Goal: Navigation & Orientation: Find specific page/section

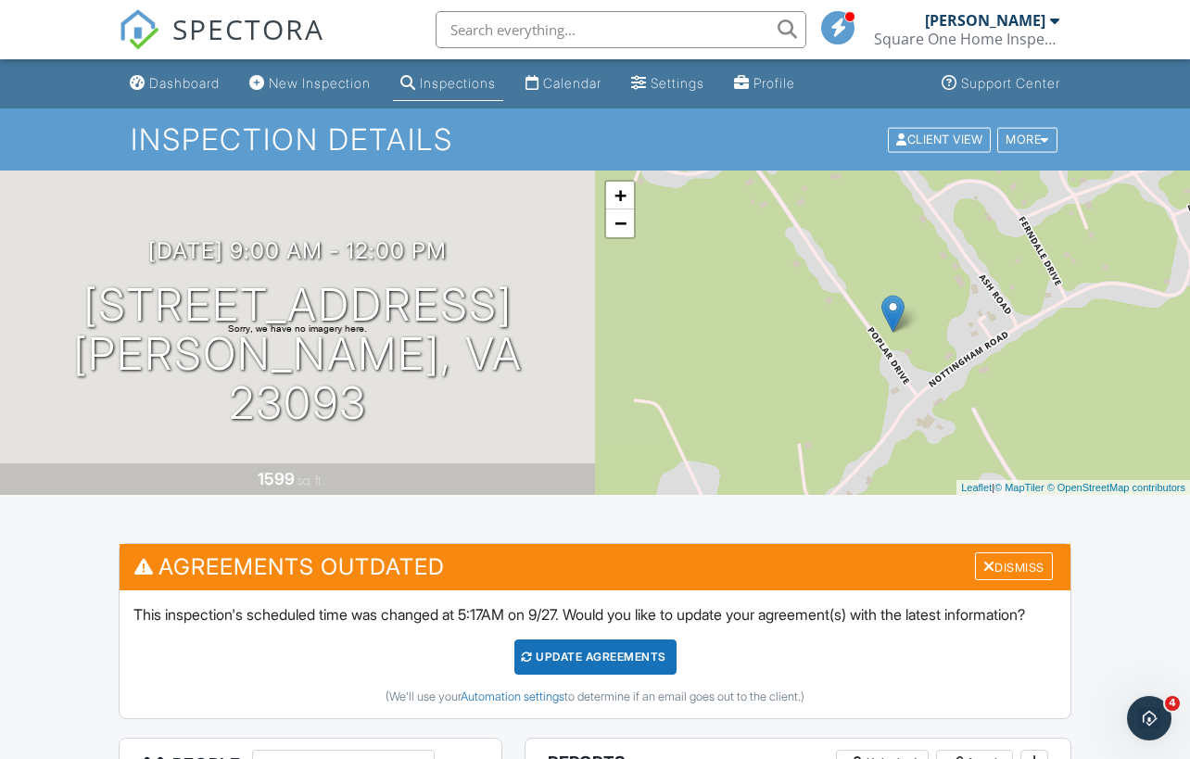
click at [223, 26] on span "SPECTORA" at bounding box center [248, 28] width 152 height 39
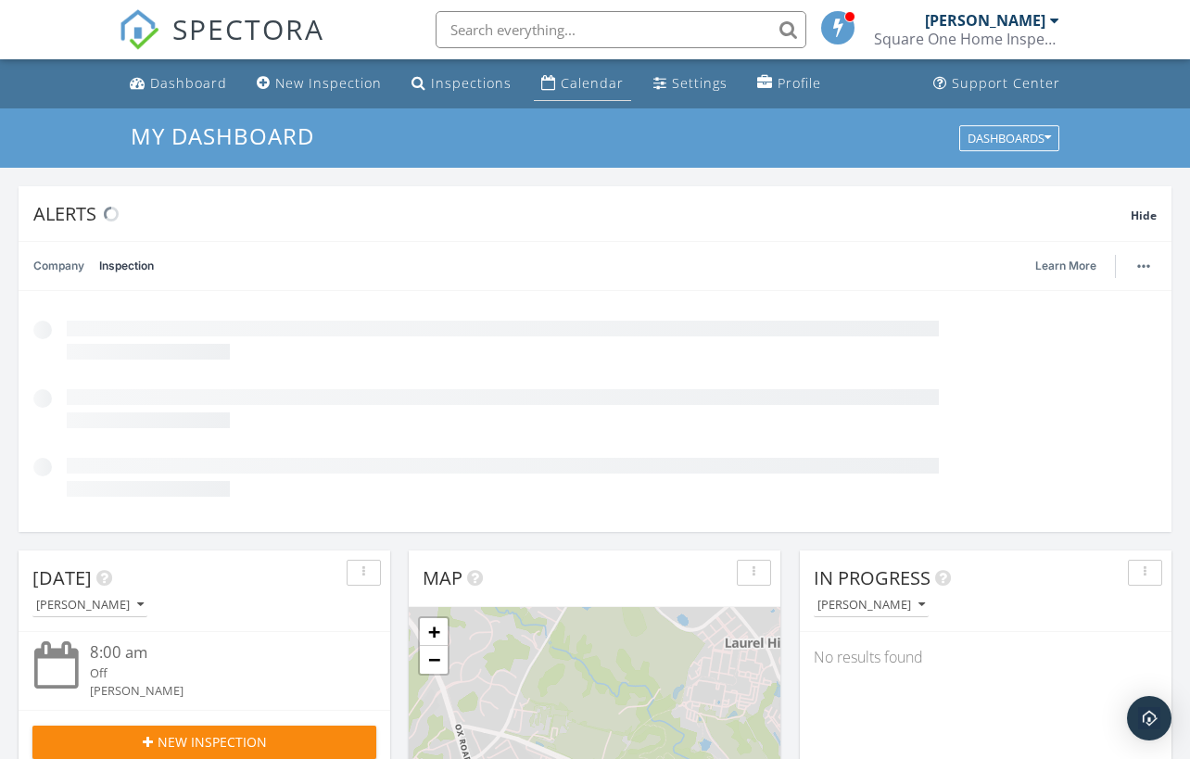
click at [611, 83] on div "Calendar" at bounding box center [592, 83] width 63 height 18
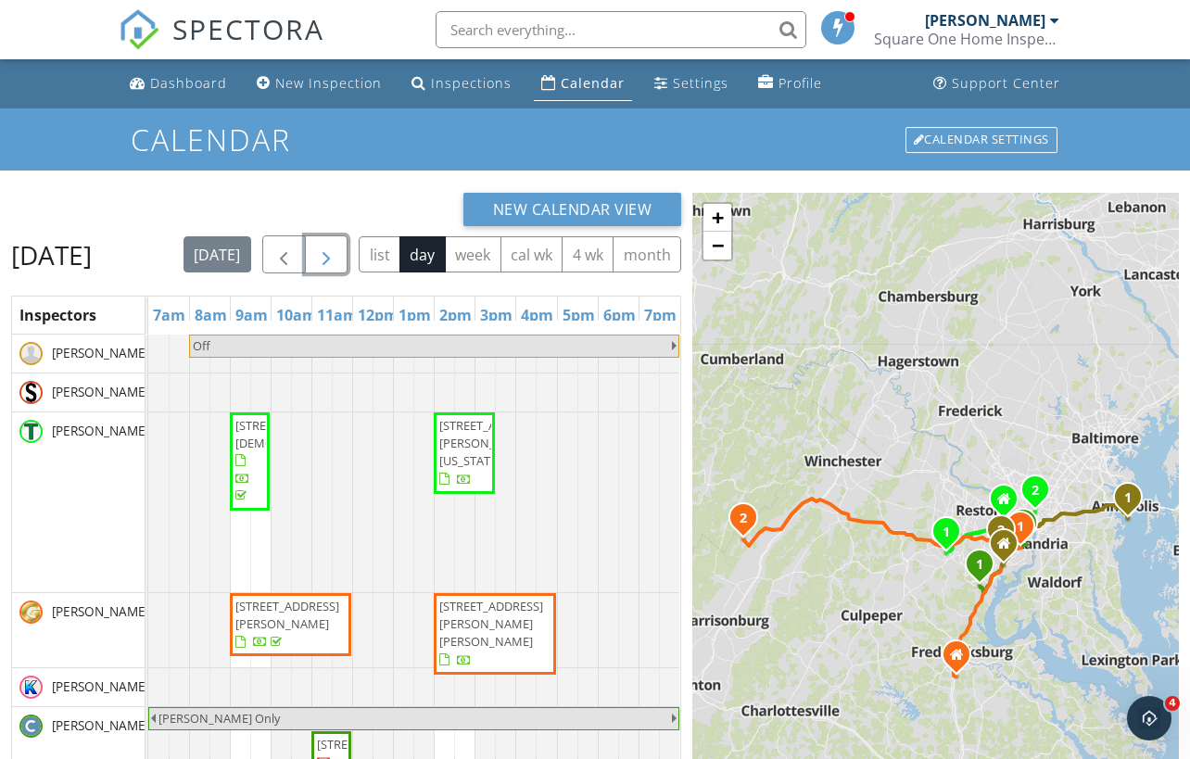
click at [337, 248] on span "button" at bounding box center [326, 255] width 22 height 22
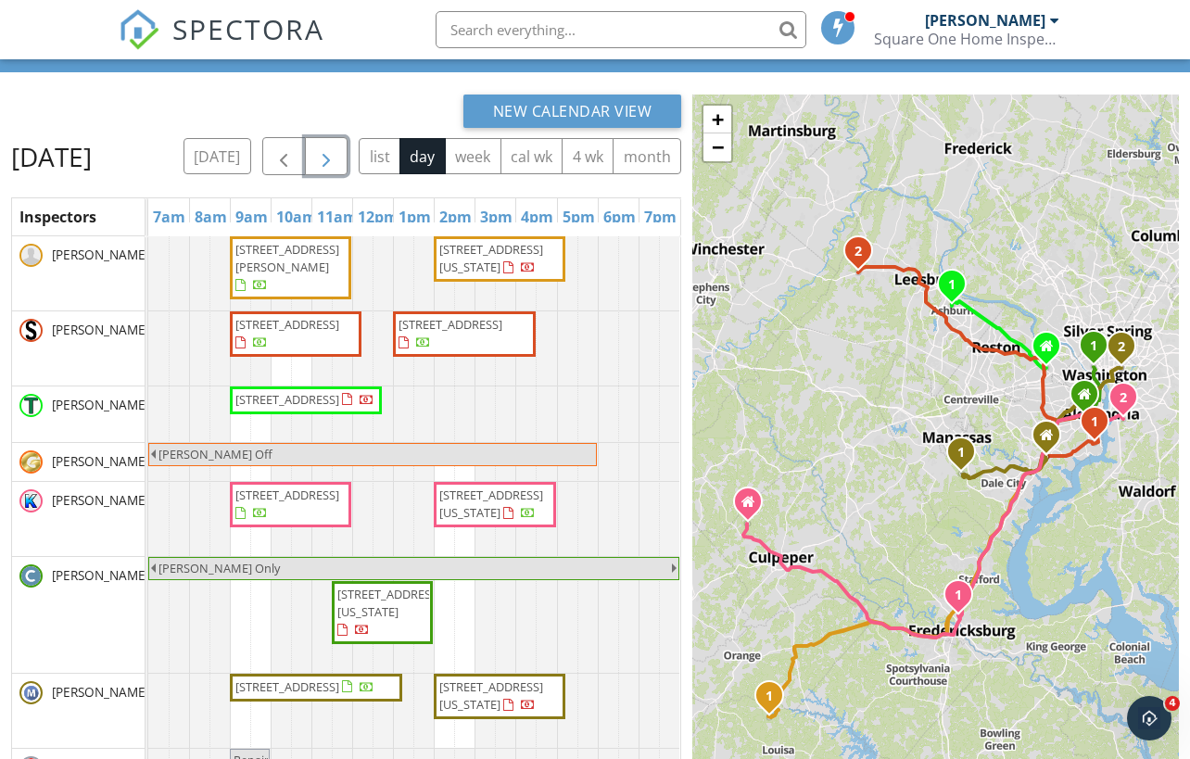
scroll to position [108, 0]
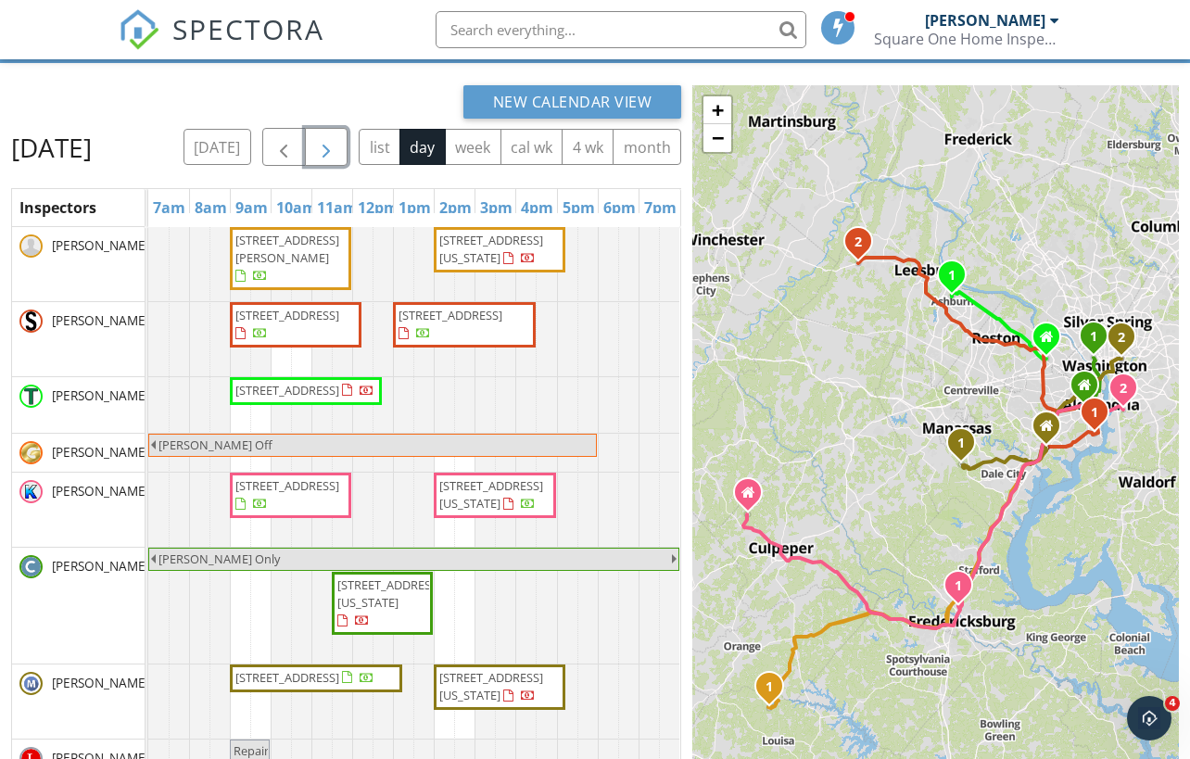
click at [516, 266] on span "1308 Gallaudet St NE, Washington 20002" at bounding box center [491, 249] width 104 height 34
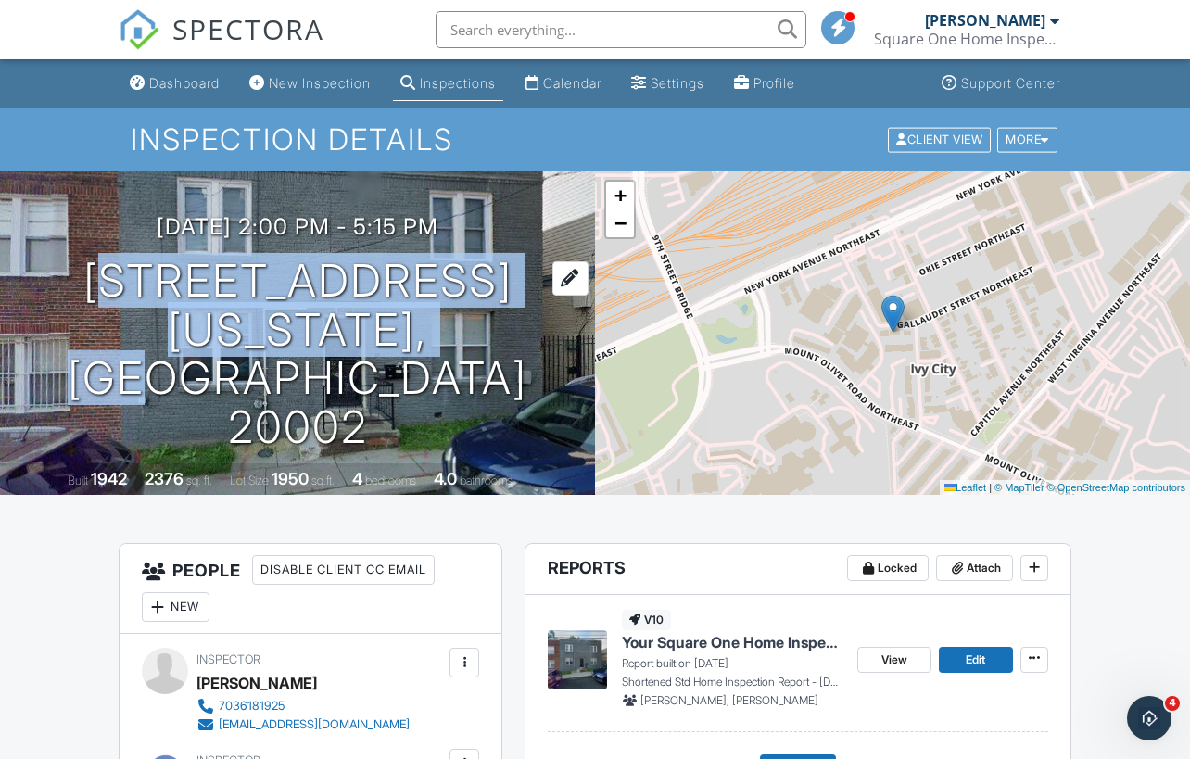
drag, startPoint x: 33, startPoint y: 299, endPoint x: 561, endPoint y: 350, distance: 530.1
click at [561, 350] on h1 "1308 Gallaudet St NE Washington, DC 20002" at bounding box center [298, 355] width 536 height 196
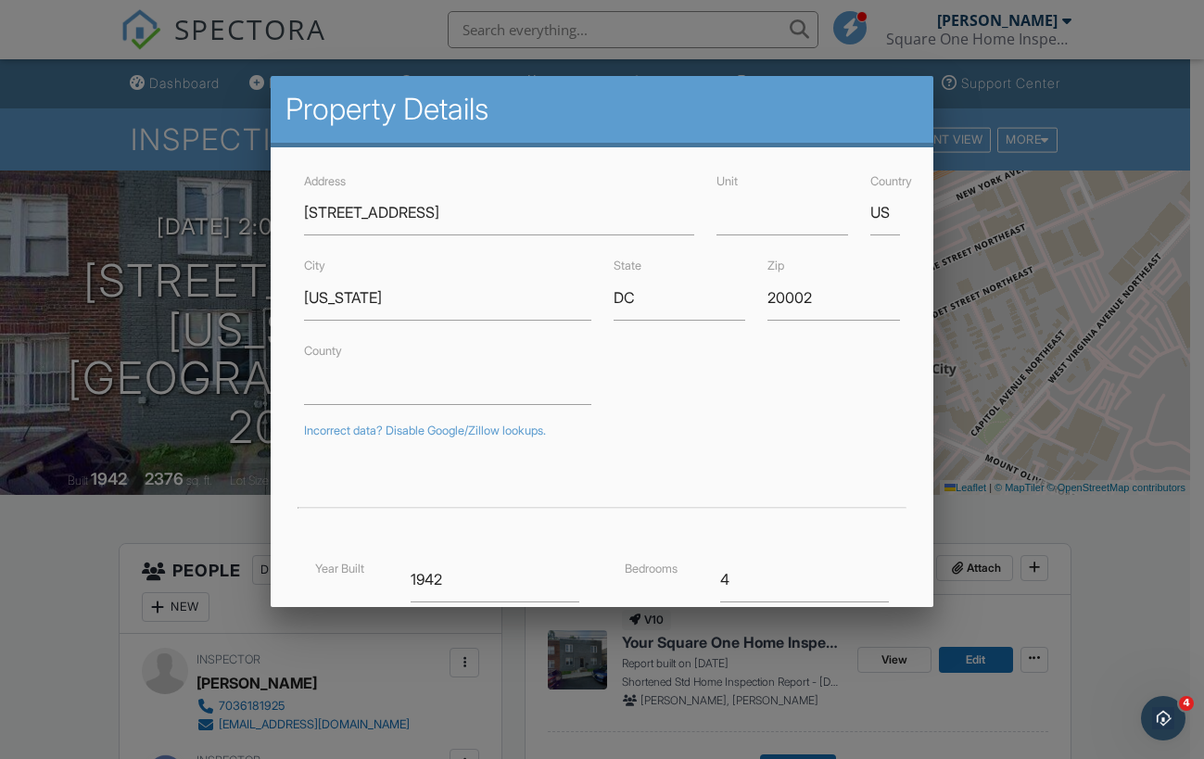
click at [19, 266] on div at bounding box center [602, 381] width 1204 height 949
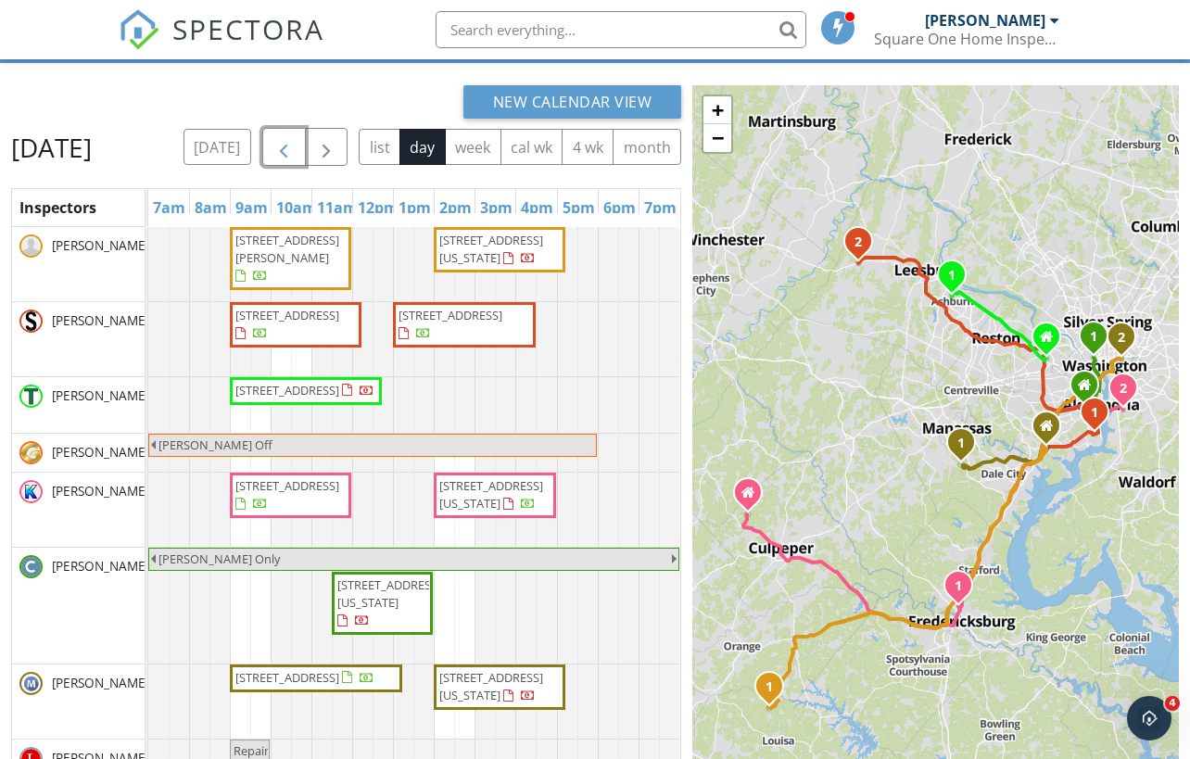
click at [295, 142] on span "button" at bounding box center [284, 147] width 22 height 22
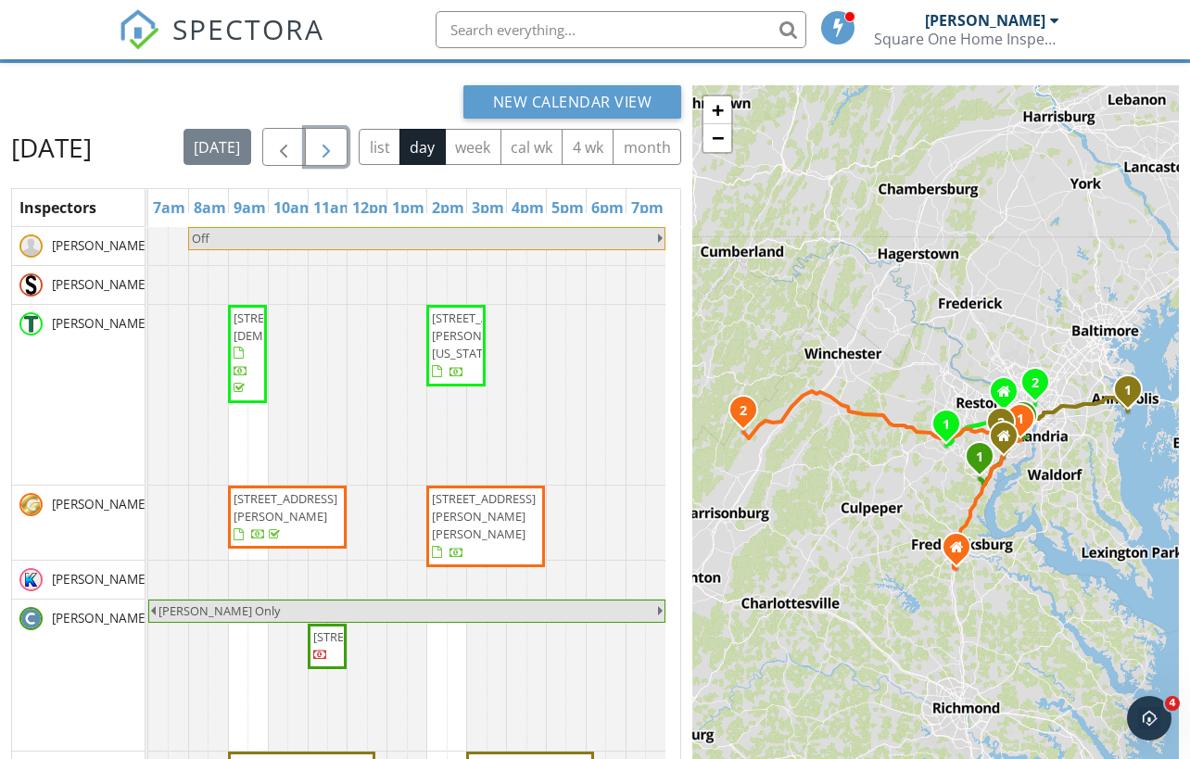
click at [349, 135] on button "button" at bounding box center [327, 147] width 44 height 38
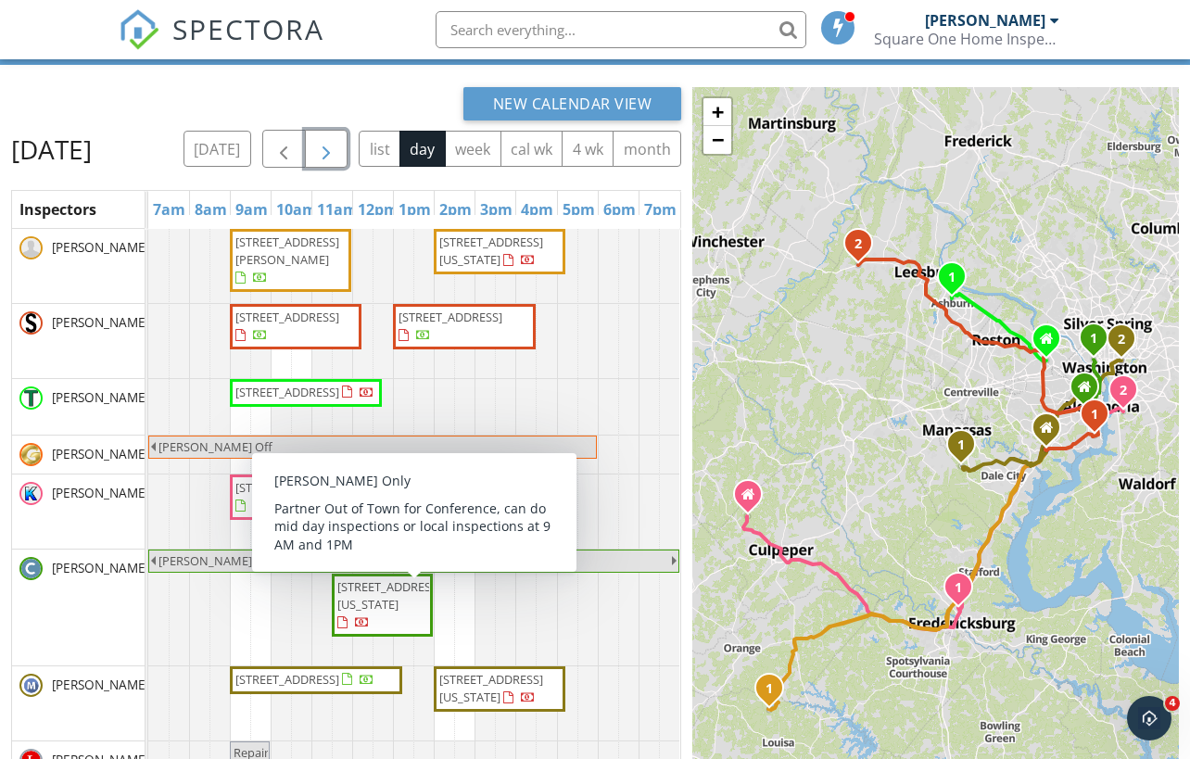
scroll to position [84, 0]
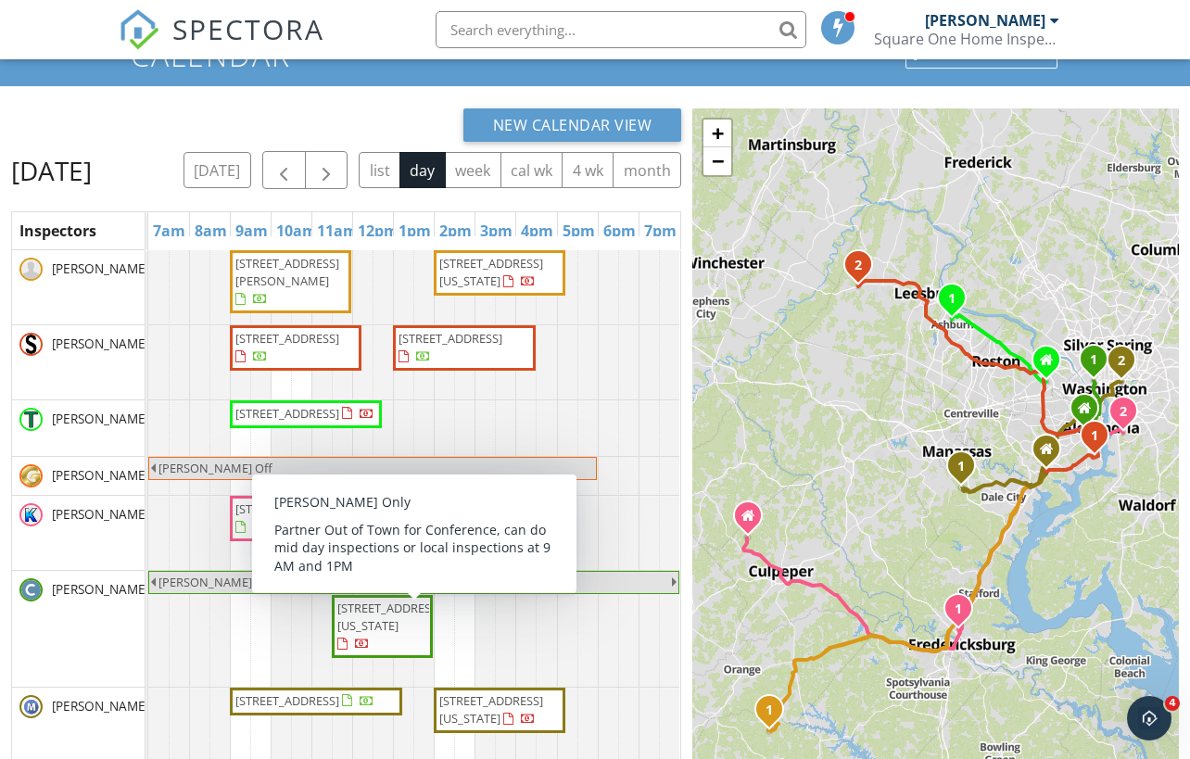
click at [236, 121] on div "New Calendar View" at bounding box center [346, 124] width 670 height 33
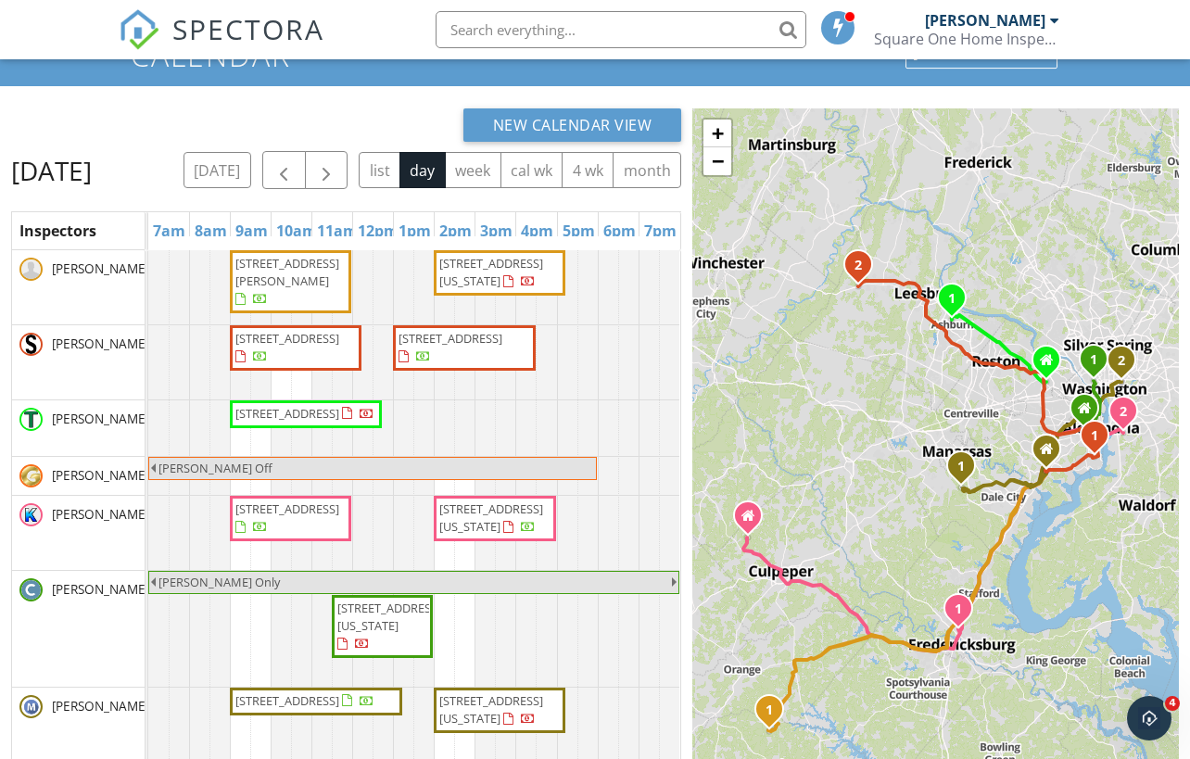
click at [277, 289] on span "240 Poplar Dr, Louisa 23093" at bounding box center [287, 272] width 104 height 34
